Goal: Information Seeking & Learning: Compare options

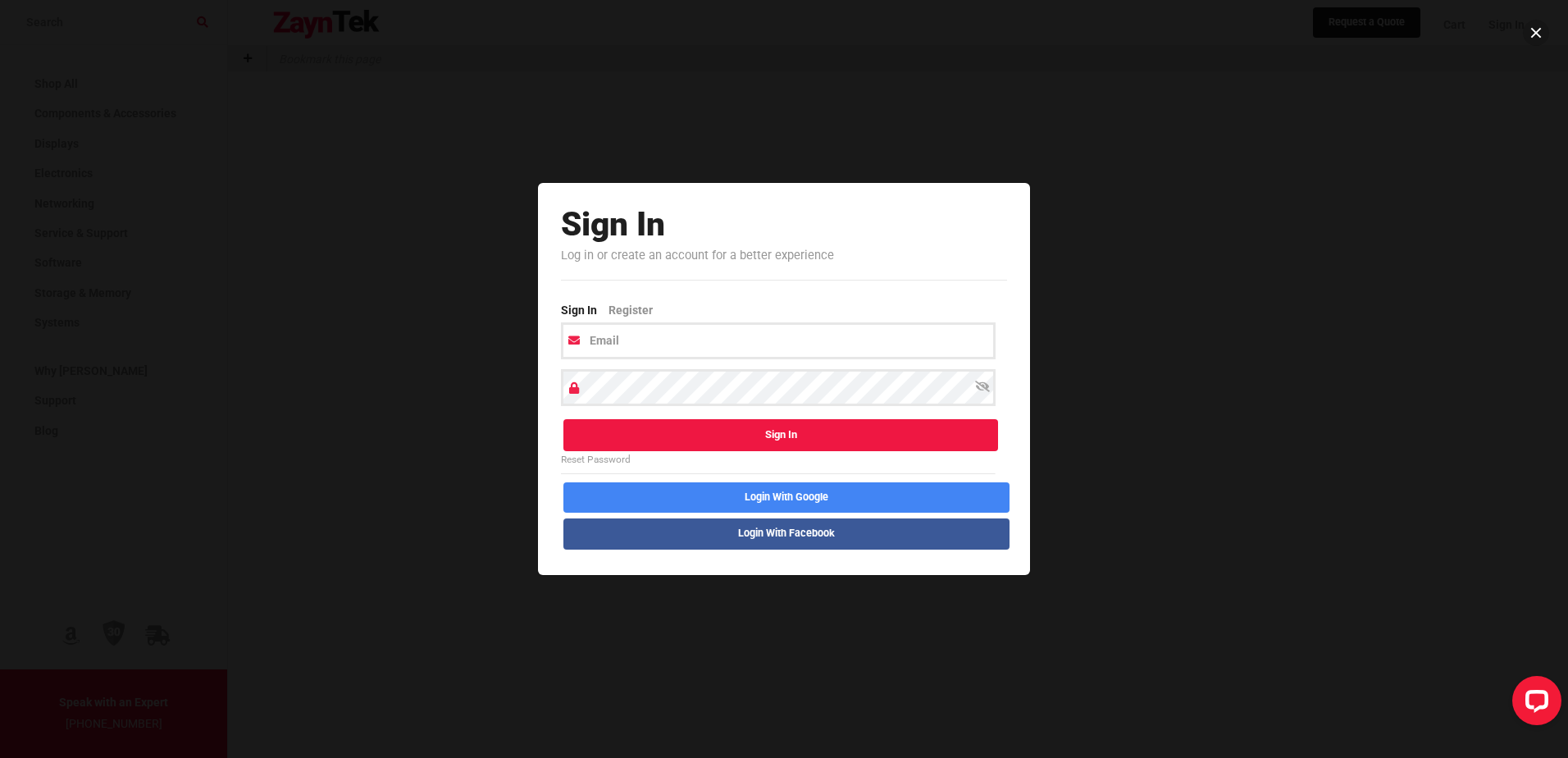
click at [1538, 30] on button at bounding box center [1537, 33] width 26 height 26
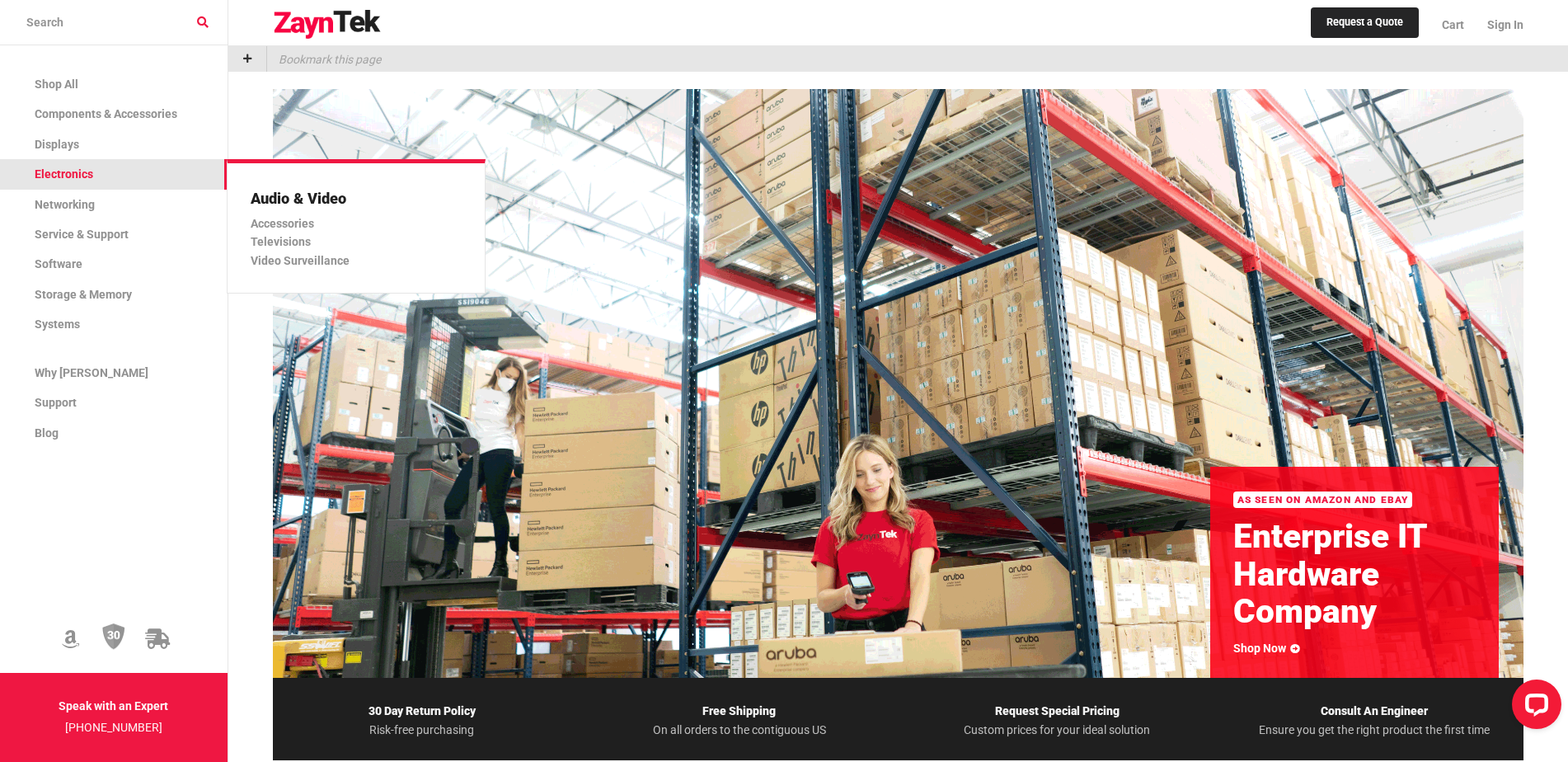
click at [65, 176] on span "Electronics" at bounding box center [64, 174] width 58 height 13
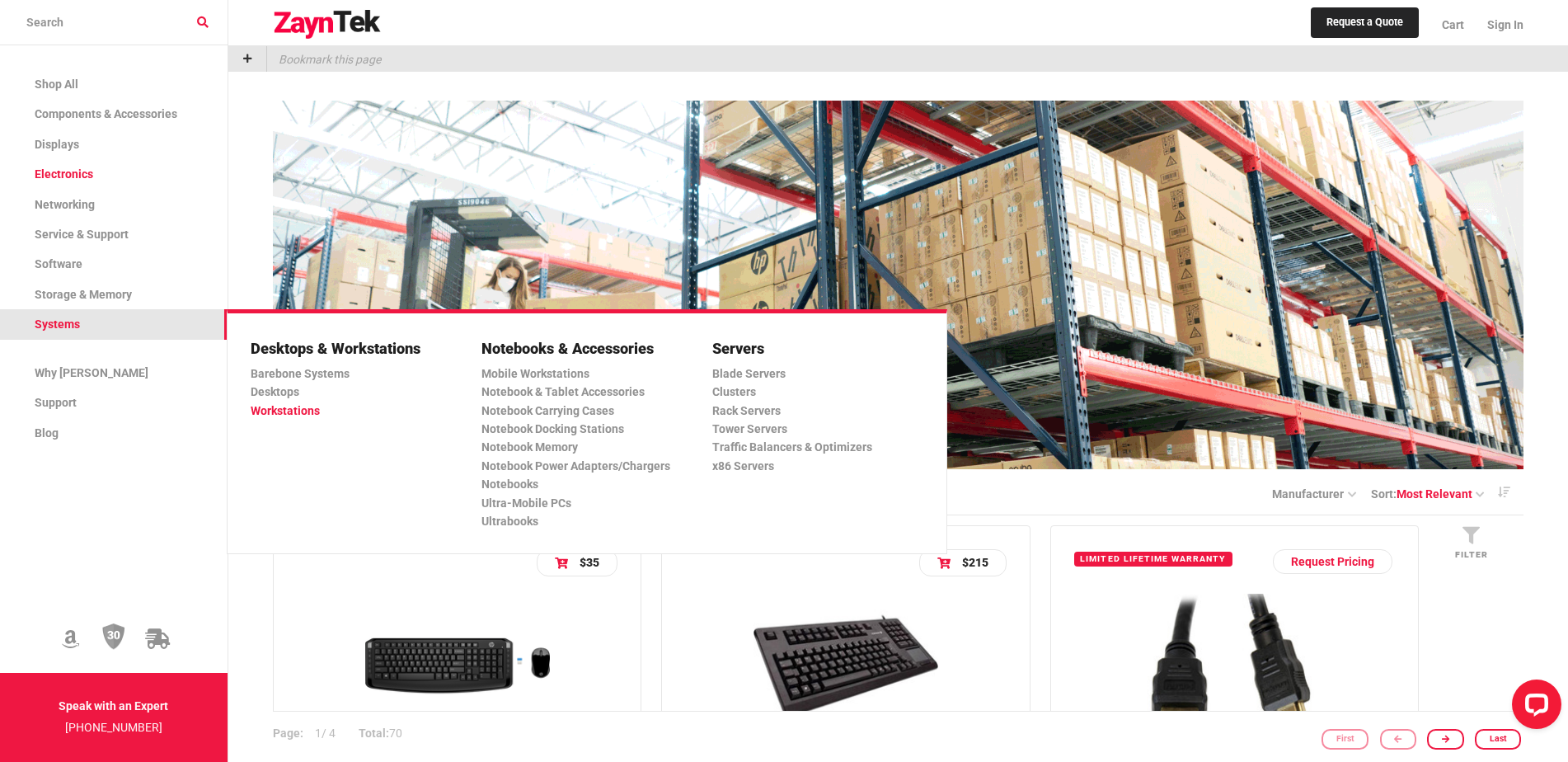
click at [296, 411] on link "Workstations" at bounding box center [349, 411] width 198 height 18
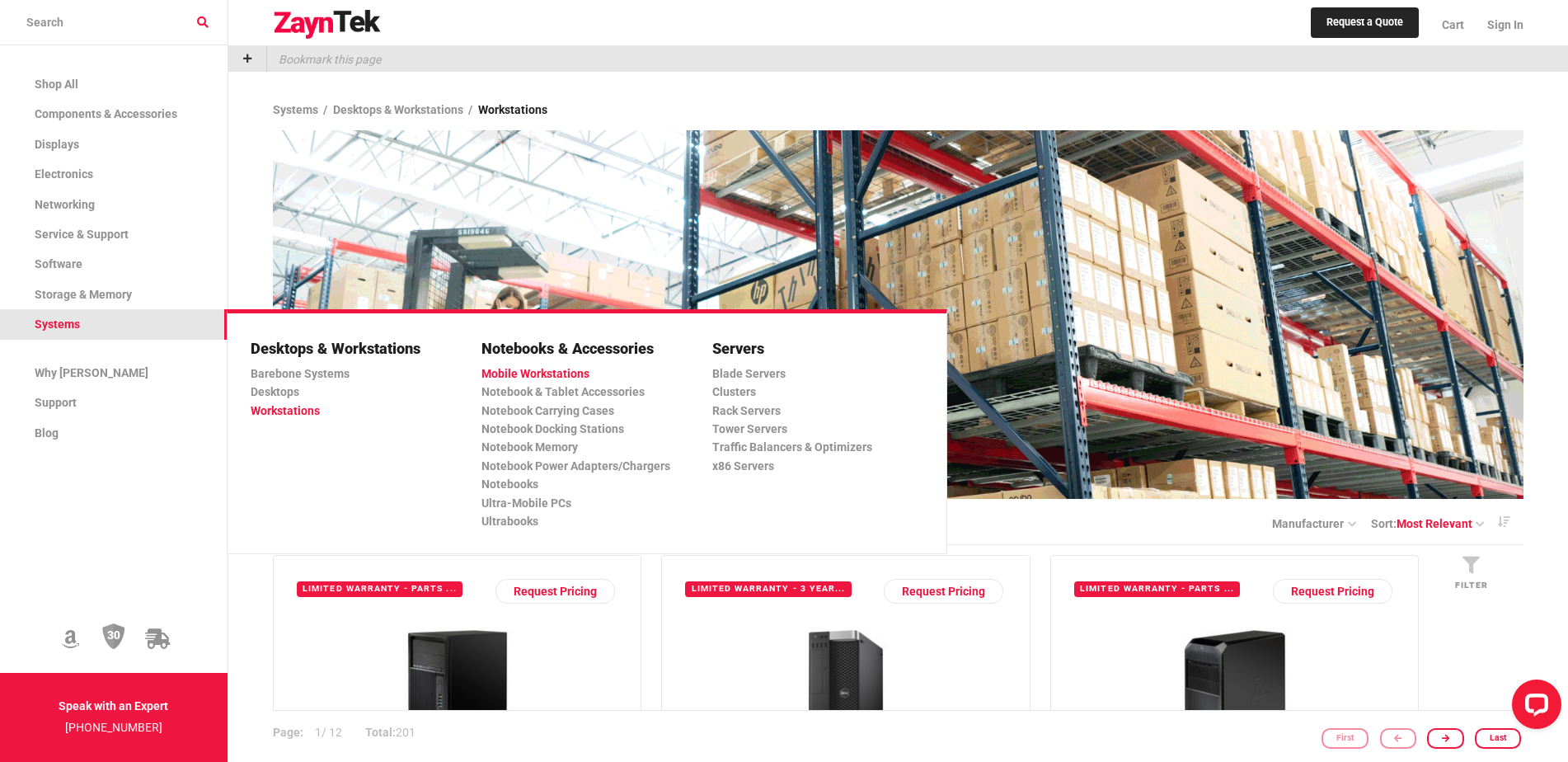
click at [537, 376] on link "Mobile Workstations" at bounding box center [580, 374] width 198 height 18
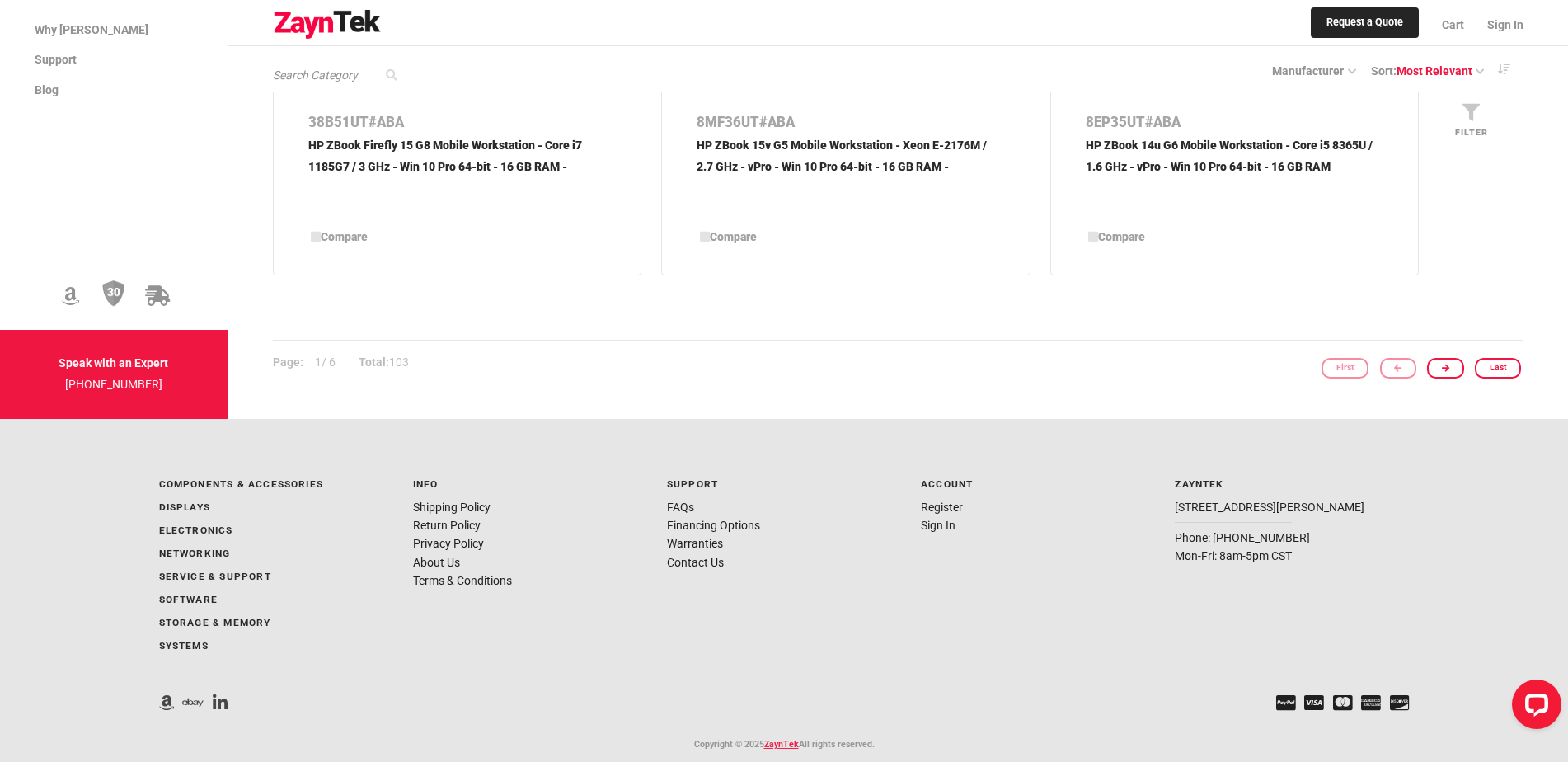
scroll to position [2763, 0]
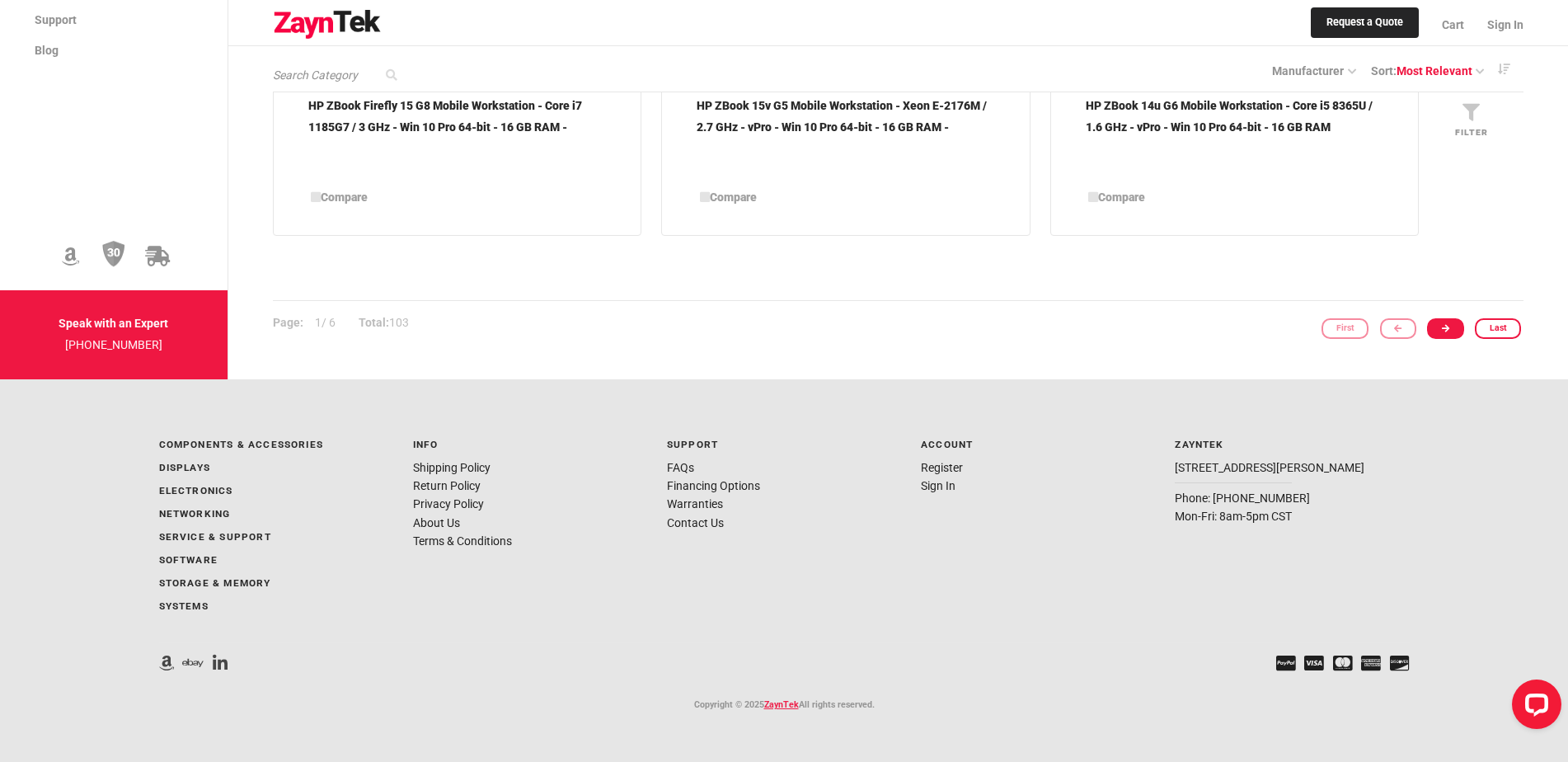
click at [1450, 324] on icon at bounding box center [1446, 329] width 7 height 9
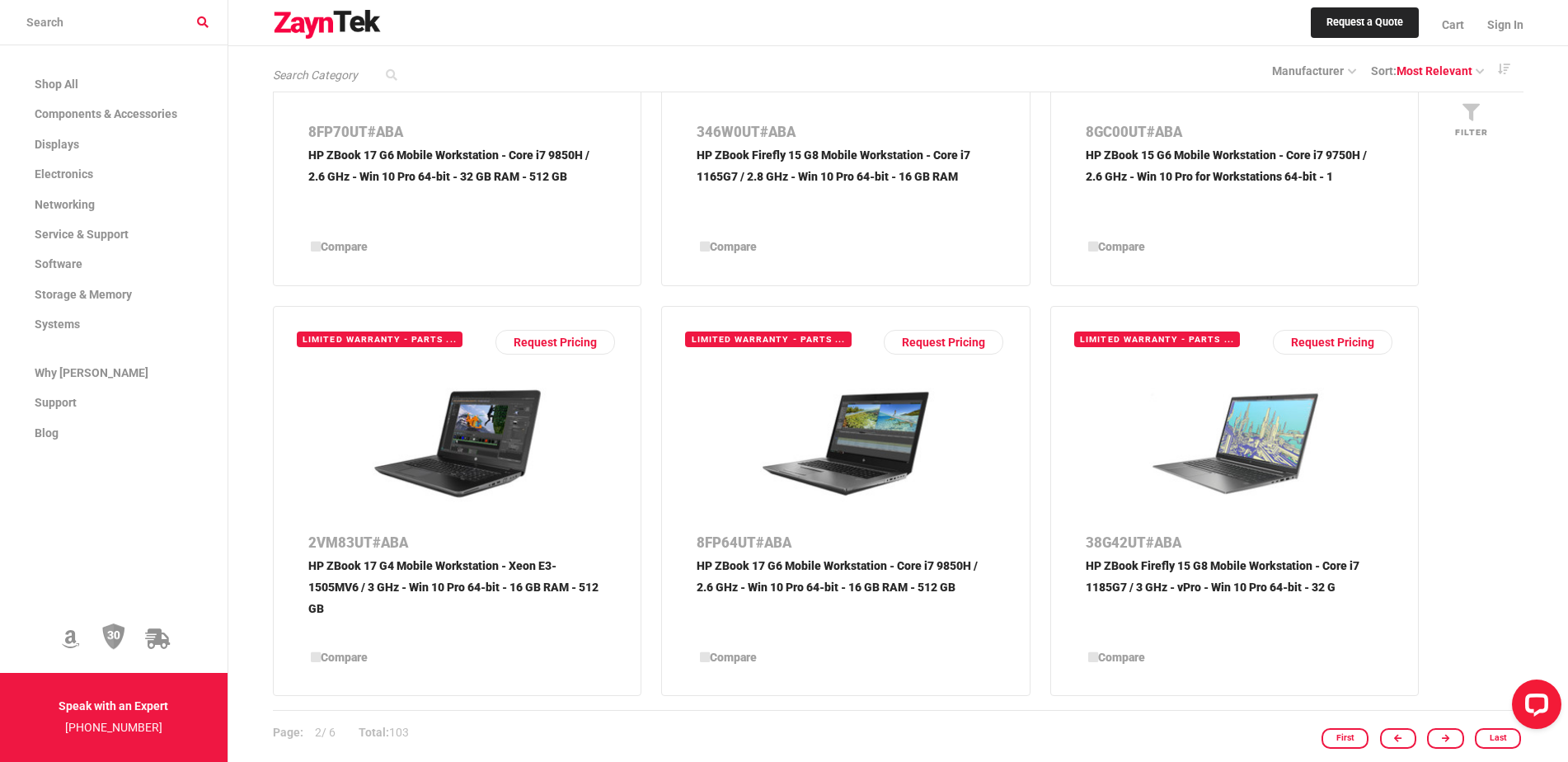
scroll to position [82, 0]
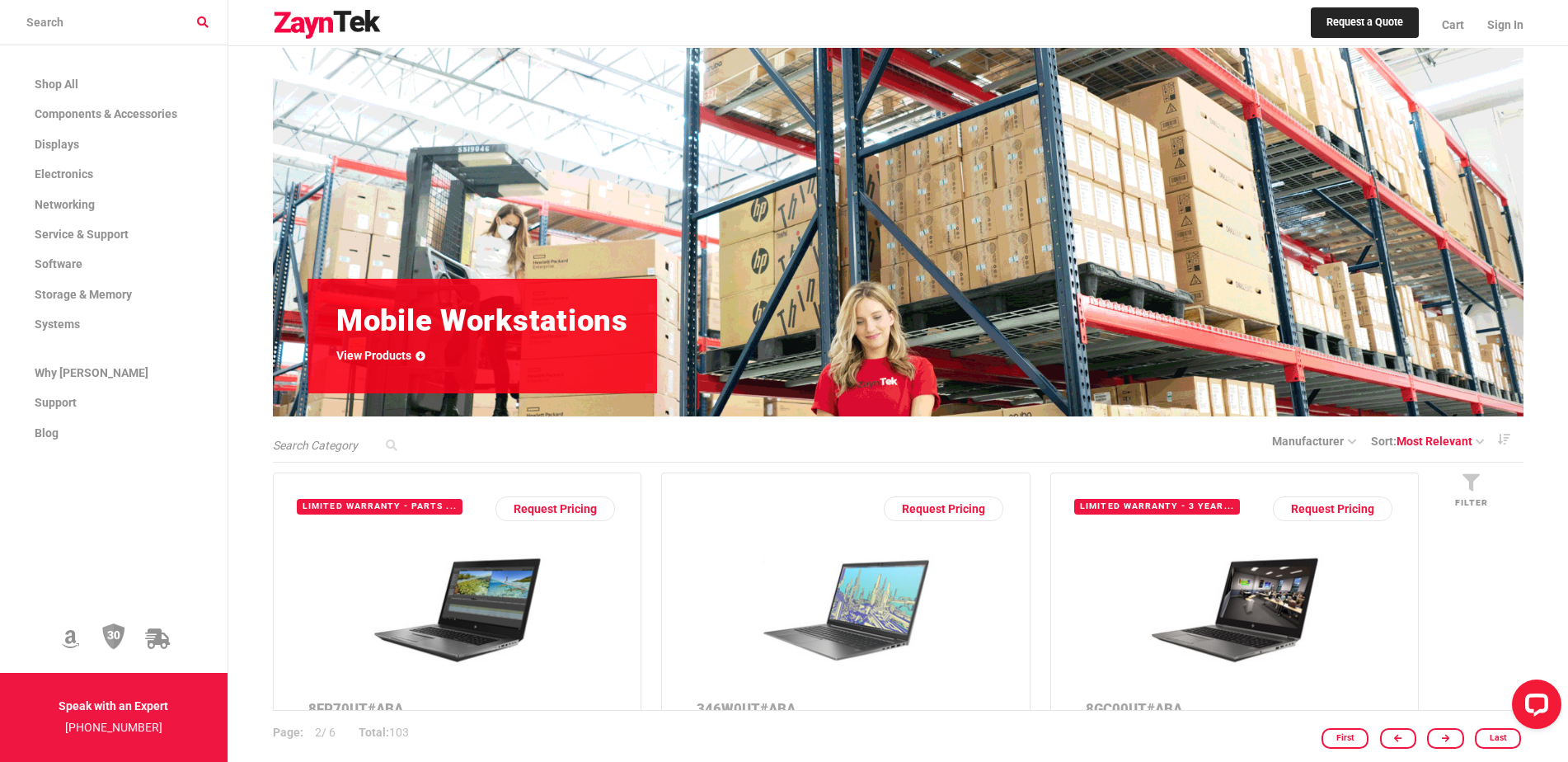
click at [1358, 442] on div "manufacturer" at bounding box center [1321, 442] width 99 height 18
click at [1354, 441] on icon at bounding box center [1350, 443] width 12 height 10
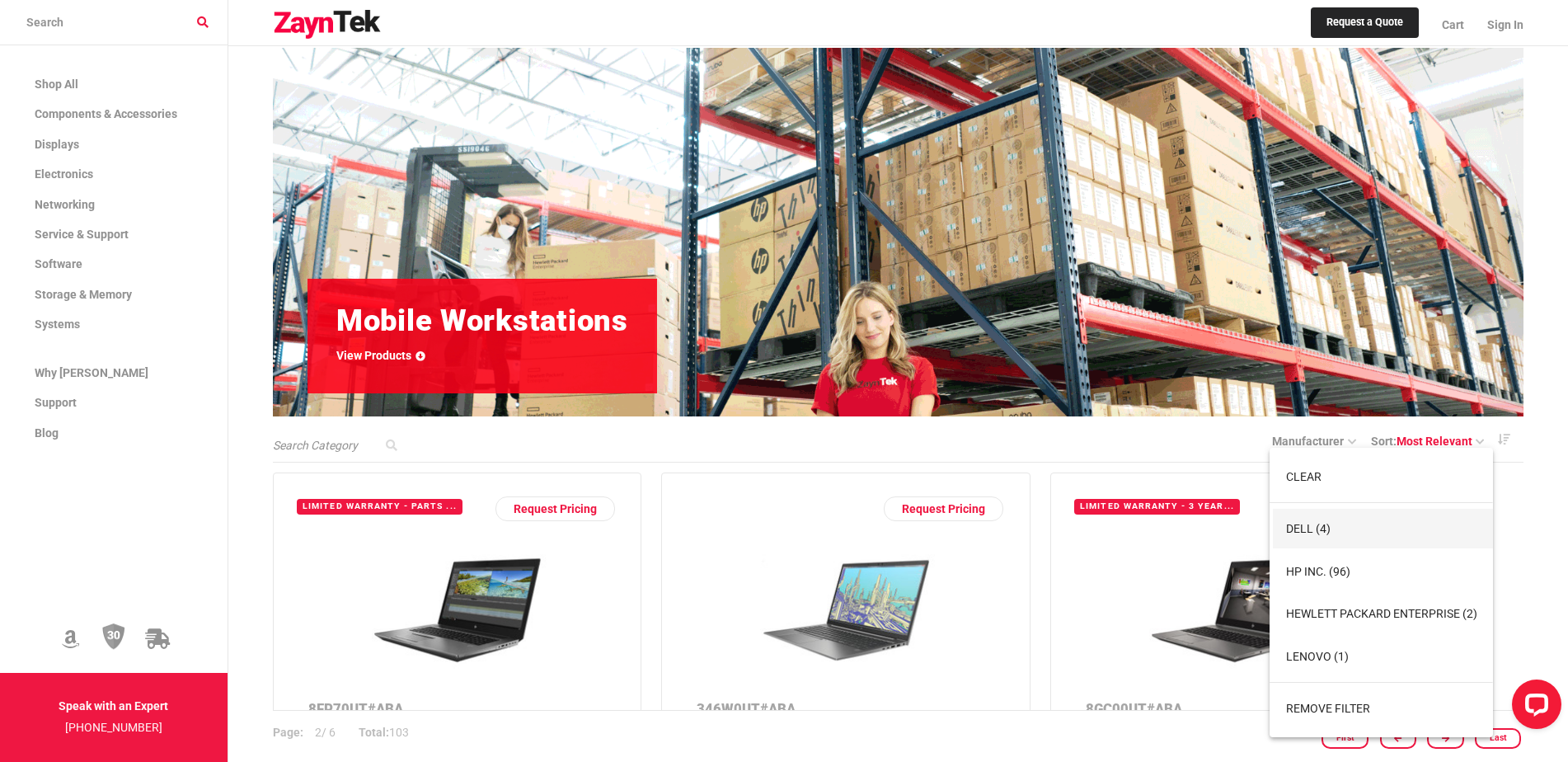
click at [1323, 531] on span "Dell (4)" at bounding box center [1309, 529] width 45 height 13
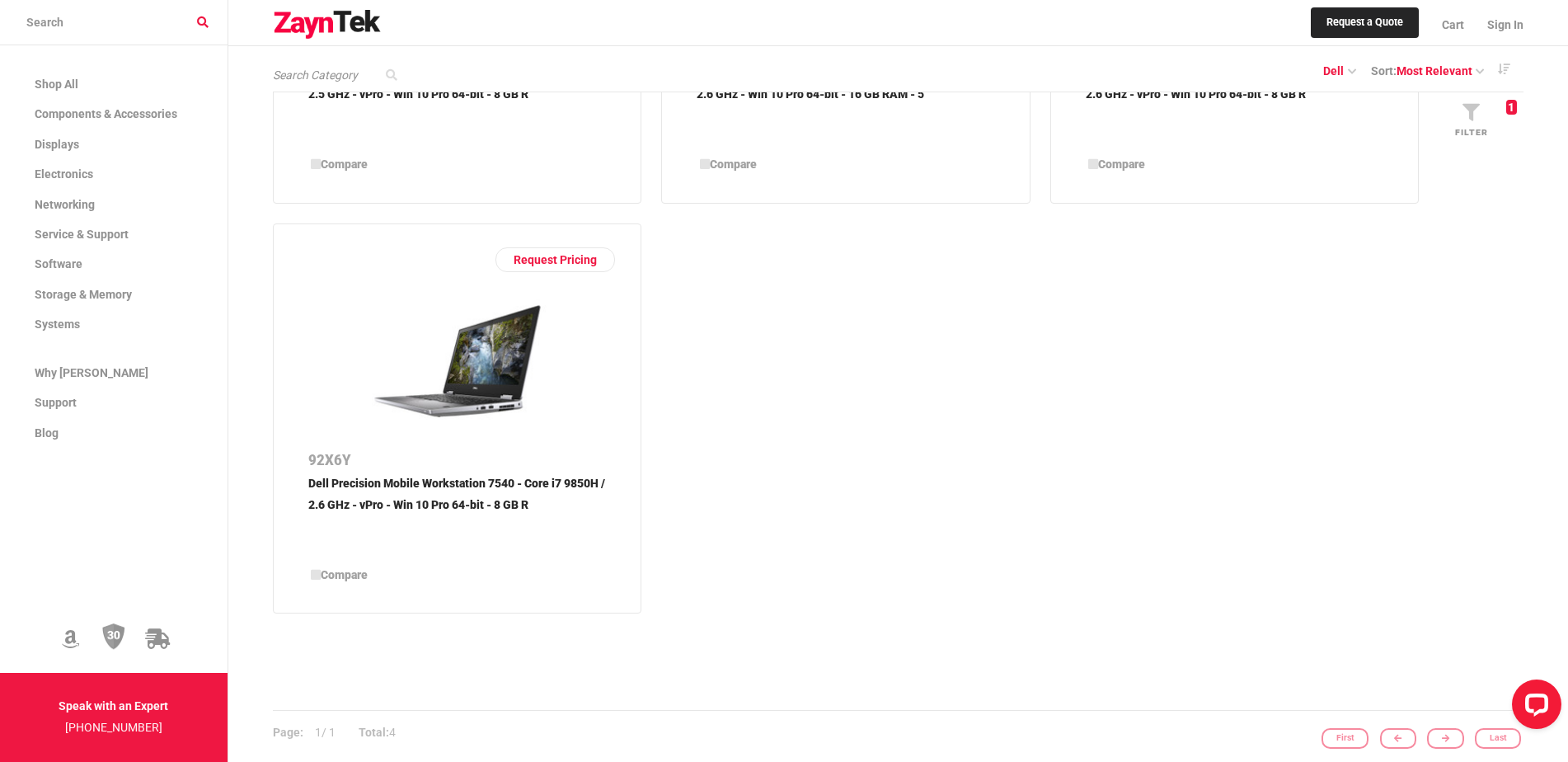
scroll to position [413, 0]
